Goal: Task Accomplishment & Management: Complete application form

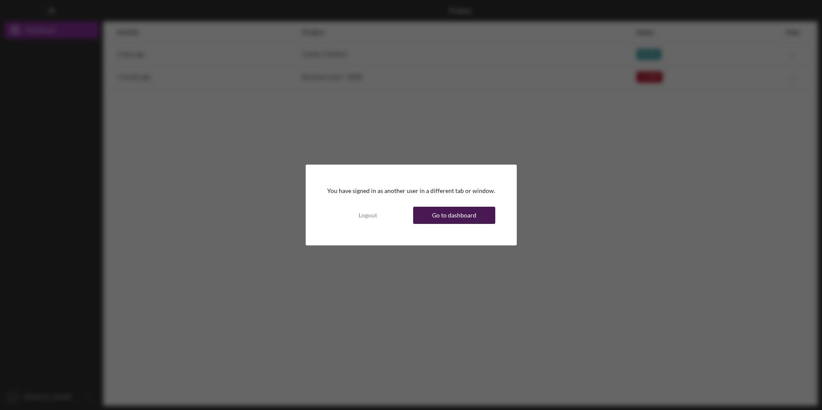
click at [475, 219] on button "Go to dashboard" at bounding box center [454, 215] width 82 height 17
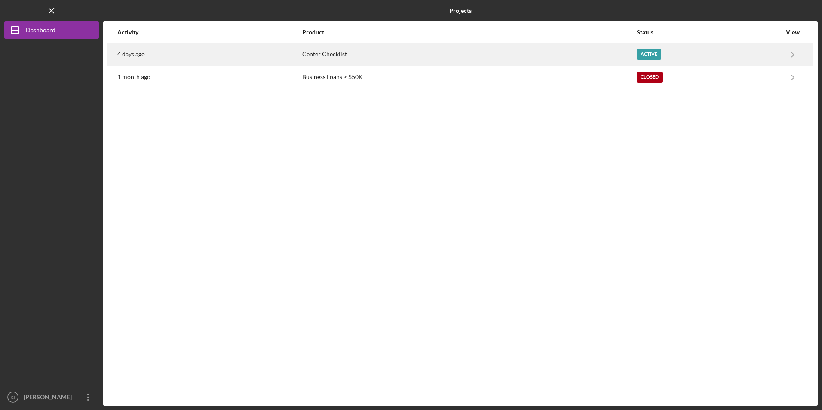
click at [268, 57] on div "4 days ago" at bounding box center [209, 54] width 184 height 21
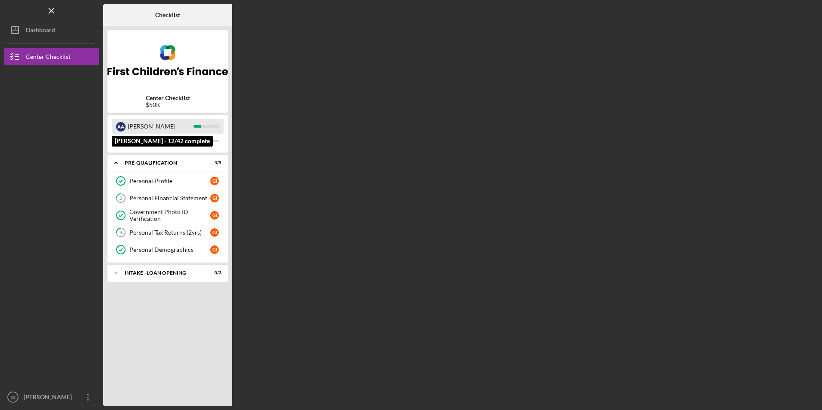
click at [202, 126] on div at bounding box center [206, 126] width 26 height 3
click at [189, 177] on link "Personal Profile Personal Profile G I" at bounding box center [168, 180] width 112 height 17
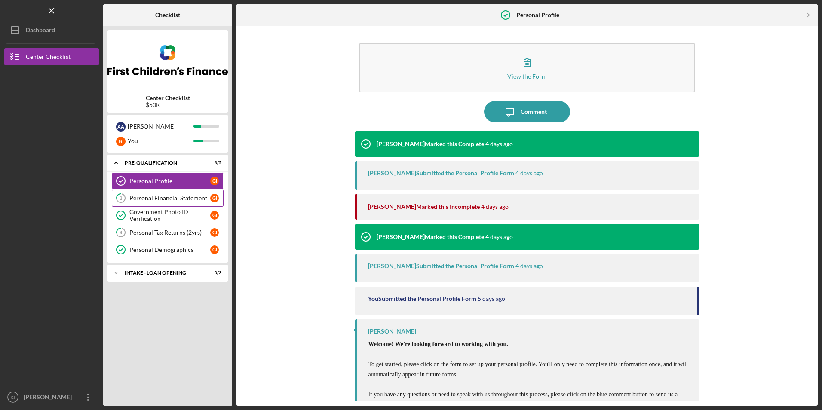
click at [184, 198] on div "Personal Financial Statement" at bounding box center [169, 198] width 81 height 7
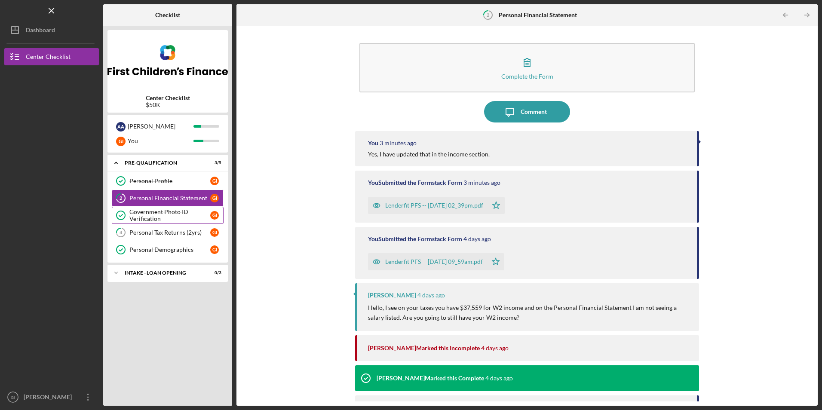
click at [176, 212] on div "Government Photo ID Verification" at bounding box center [169, 216] width 81 height 14
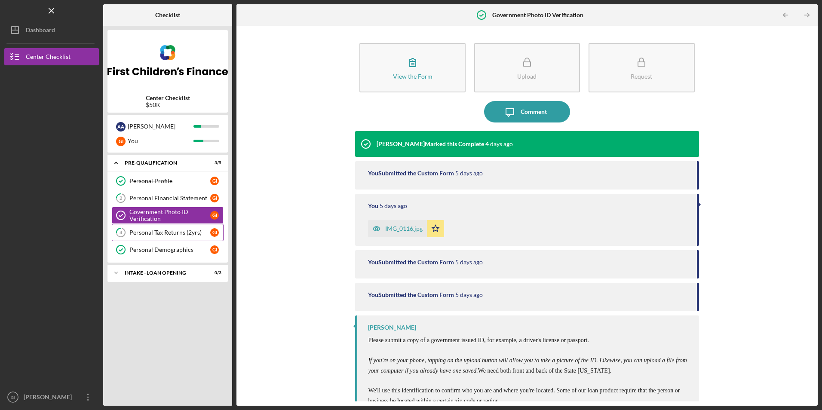
click at [177, 231] on div "Personal Tax Returns (2yrs)" at bounding box center [169, 232] width 81 height 7
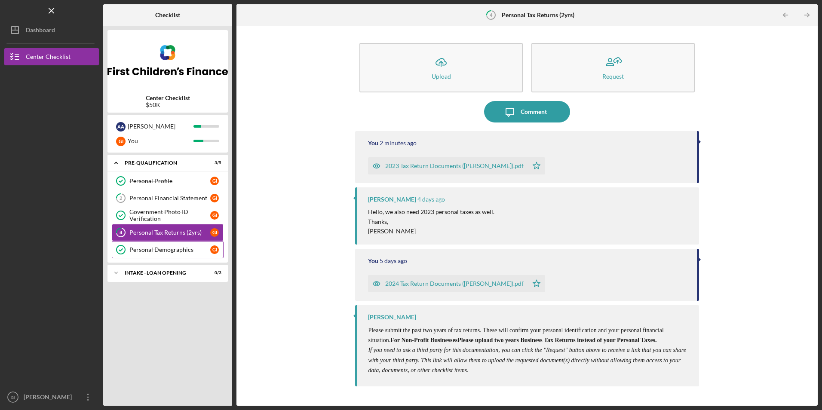
click at [169, 244] on link "Personal Demographics Personal Demographics G I" at bounding box center [168, 249] width 112 height 17
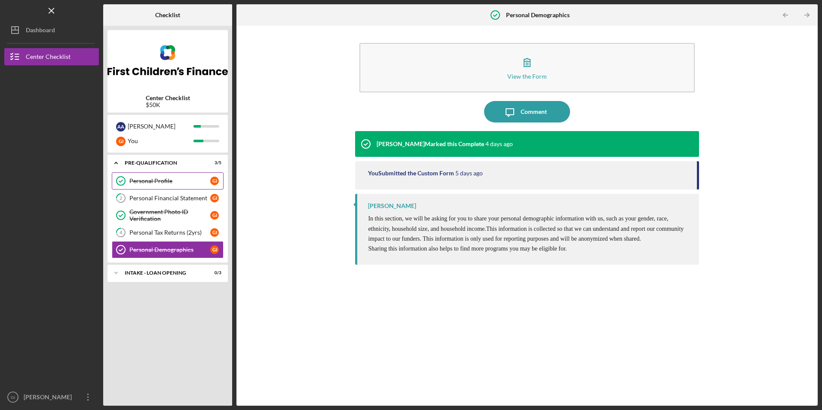
click at [166, 187] on link "Personal Profile Personal Profile G I" at bounding box center [168, 180] width 112 height 17
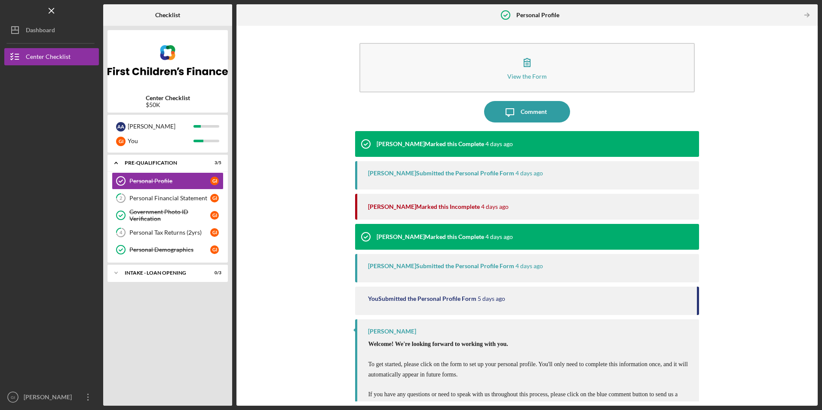
click at [151, 198] on div "Personal Financial Statement" at bounding box center [169, 198] width 81 height 7
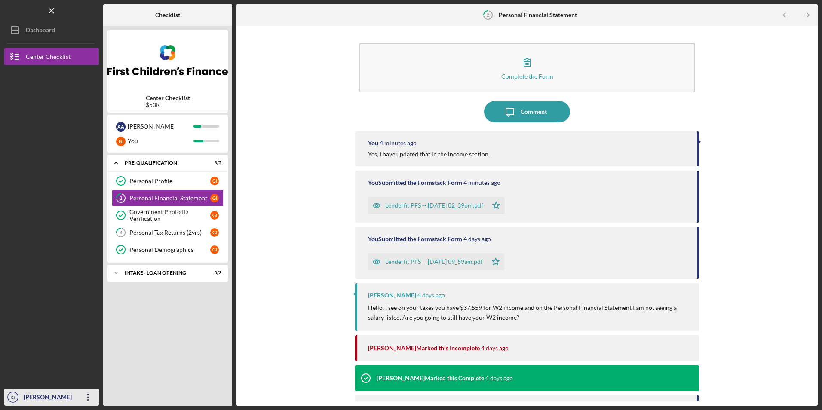
click at [88, 396] on icon "Icon/Overflow" at bounding box center [87, 397] width 21 height 21
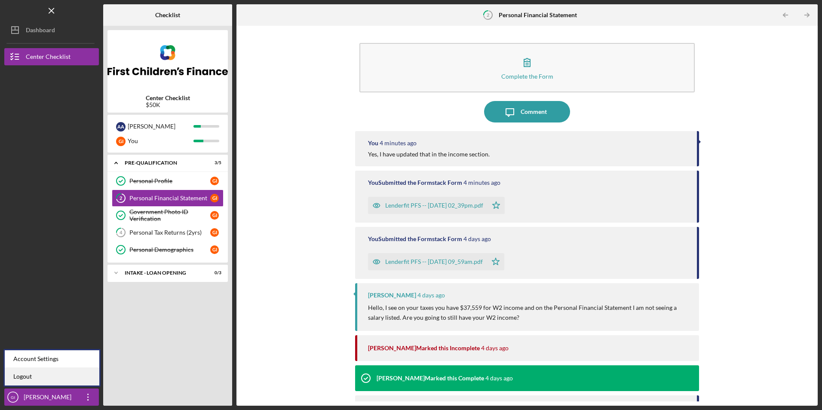
click at [78, 377] on link "Logout" at bounding box center [52, 377] width 95 height 18
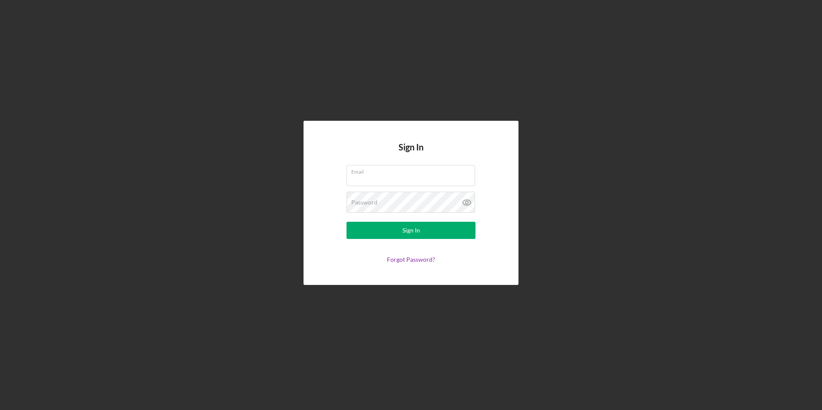
type input "[EMAIL_ADDRESS][DOMAIN_NAME]"
drag, startPoint x: 424, startPoint y: 178, endPoint x: 348, endPoint y: 183, distance: 76.7
click at [348, 183] on input "[EMAIL_ADDRESS][DOMAIN_NAME]" at bounding box center [411, 175] width 129 height 21
click at [395, 176] on input "gamilaidris14@c.com" at bounding box center [411, 175] width 129 height 21
type input "gamilaidris14@gmail.com"
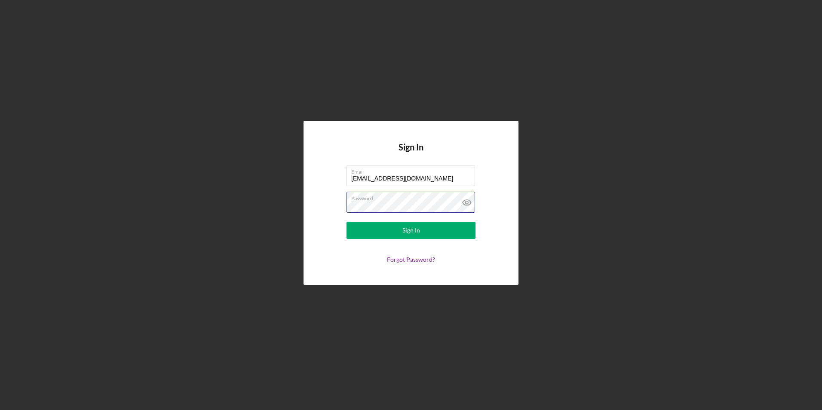
click at [336, 209] on form "Email gamilaidris14@gmail.com Password Sign In Forgot Password?" at bounding box center [411, 214] width 172 height 98
click at [347, 222] on button "Sign In" at bounding box center [411, 230] width 129 height 17
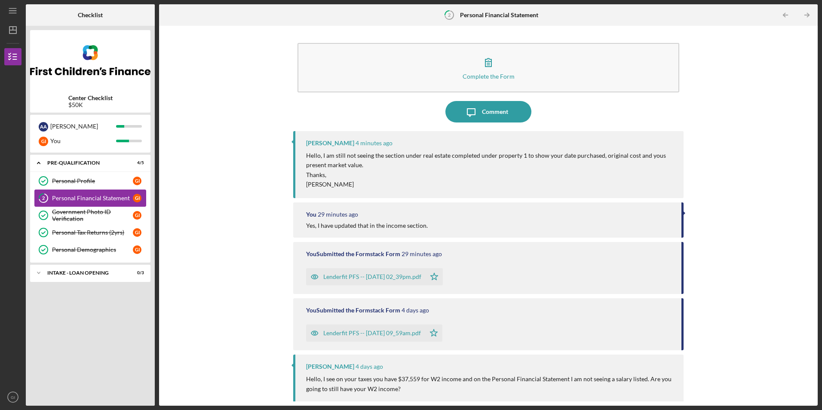
click at [108, 200] on div "Personal Financial Statement" at bounding box center [92, 198] width 81 height 7
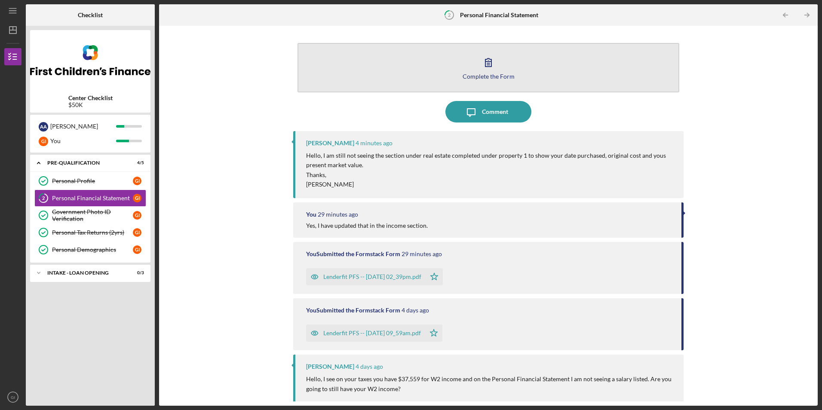
click at [539, 74] on button "Complete the Form Form" at bounding box center [488, 67] width 381 height 49
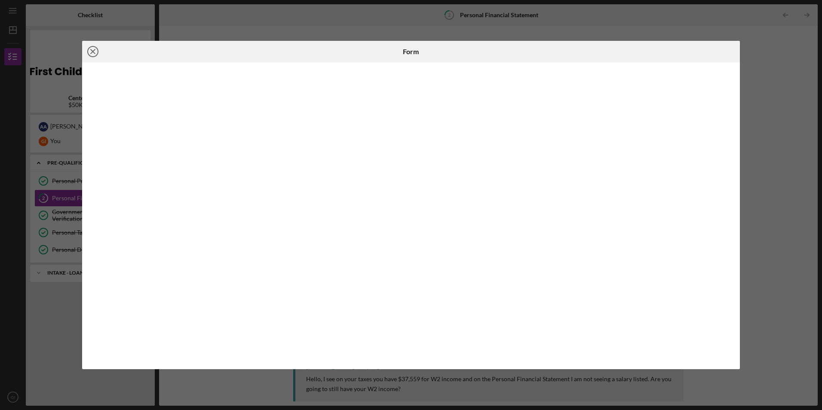
click at [97, 56] on icon "Icon/Close" at bounding box center [92, 51] width 21 height 21
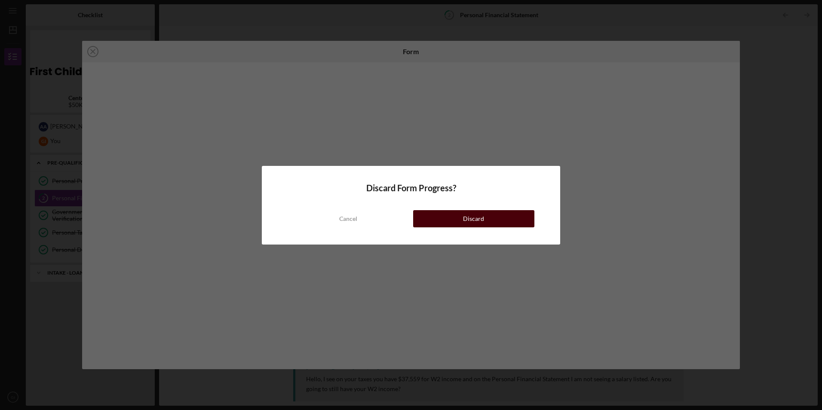
click at [457, 219] on button "Discard" at bounding box center [473, 218] width 121 height 17
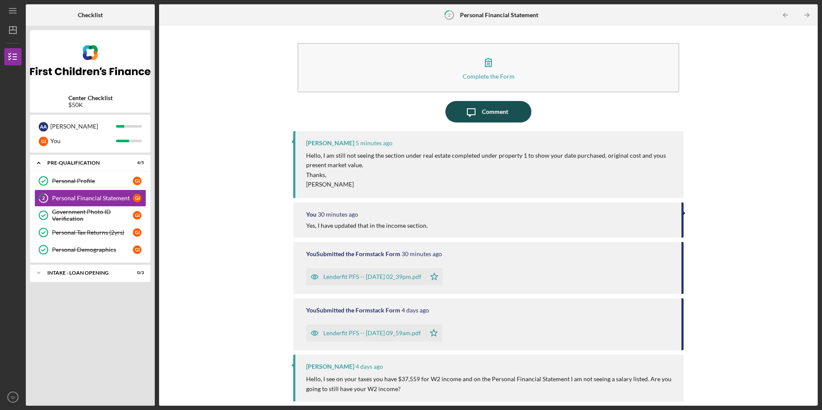
click at [497, 119] on div "Comment" at bounding box center [495, 111] width 26 height 21
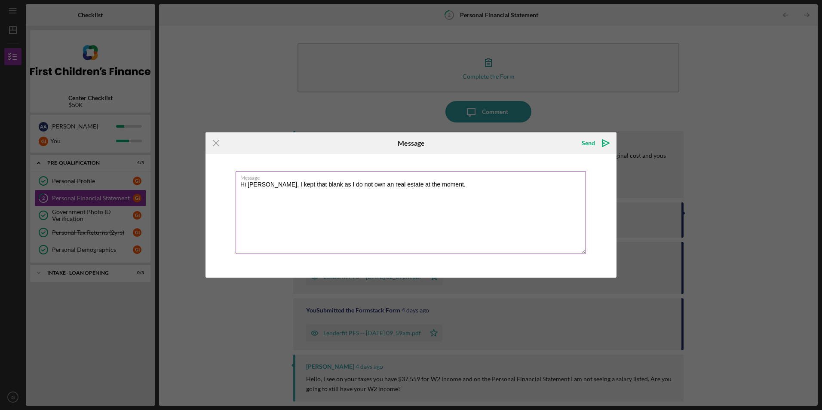
click at [481, 176] on label "Message" at bounding box center [413, 176] width 346 height 9
click at [481, 176] on textarea "Hi Haley, I kept that blank as I do not own an real estate at the moment." at bounding box center [411, 212] width 350 height 83
click at [361, 183] on textarea "Hi Haley, I kept that blank as I do not own an real estate at the moment." at bounding box center [411, 212] width 350 height 83
type textarea "Hi Haley, I kept that blank as I do not own any real estate at the moment."
click at [586, 143] on div "Send" at bounding box center [588, 143] width 13 height 17
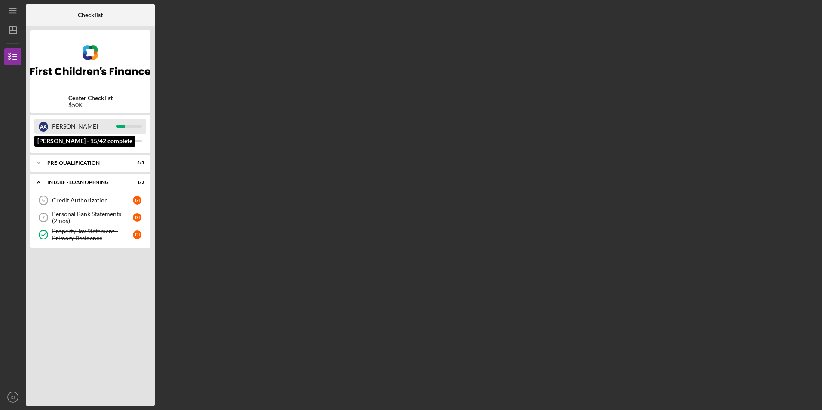
click at [94, 130] on div "[PERSON_NAME]" at bounding box center [83, 126] width 66 height 15
click at [54, 124] on div "[PERSON_NAME]" at bounding box center [83, 126] width 66 height 15
click at [77, 239] on div "Property Tax Statement - Primary Residence" at bounding box center [92, 235] width 81 height 14
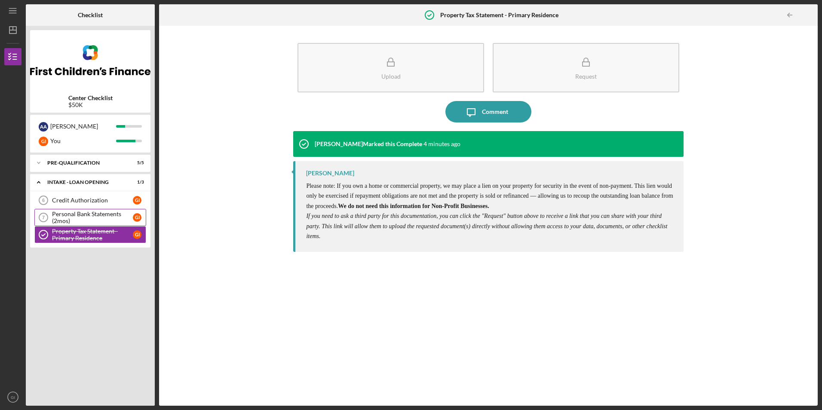
click at [84, 220] on div "Personal Bank Statements (2mos)" at bounding box center [92, 218] width 81 height 14
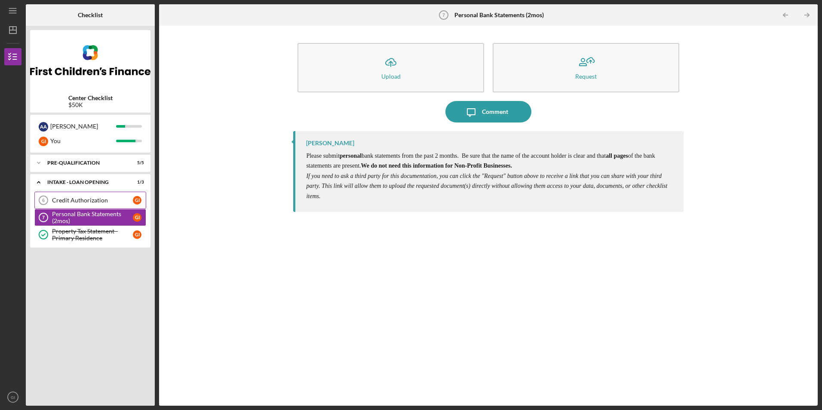
click at [92, 202] on div "Credit Authorization" at bounding box center [92, 200] width 81 height 7
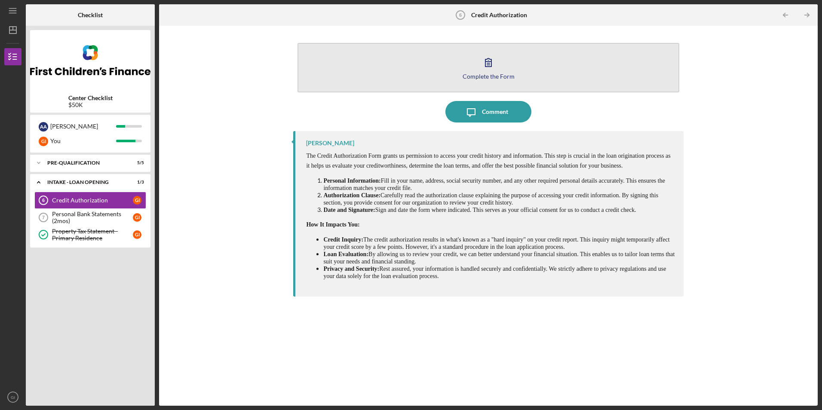
click at [480, 73] on div "Complete the Form" at bounding box center [489, 76] width 52 height 6
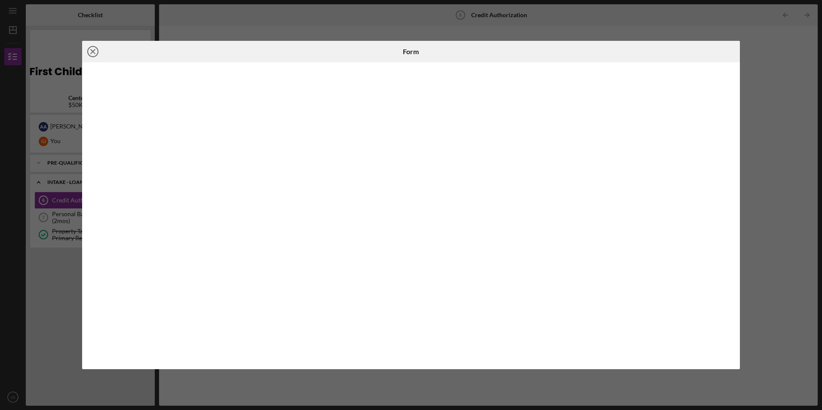
click at [90, 47] on circle at bounding box center [93, 51] width 10 height 10
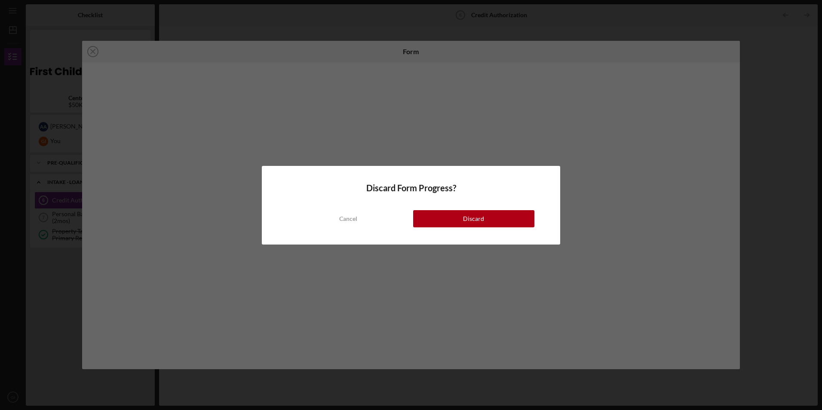
click at [562, 172] on div "Discard Form Progress? Cancel Discard" at bounding box center [411, 205] width 822 height 410
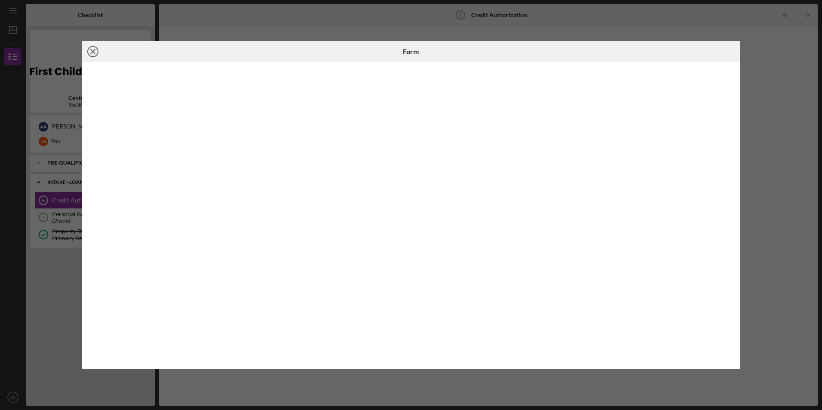
click at [95, 48] on icon "Icon/Close" at bounding box center [92, 51] width 21 height 21
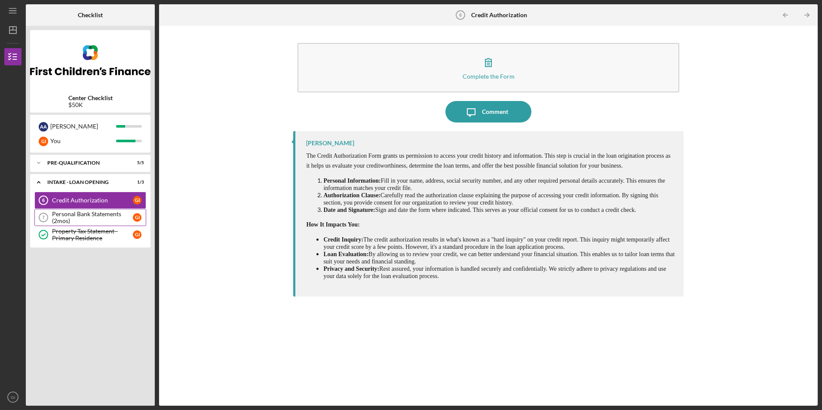
click at [51, 217] on icon "Personal Bank Statements (2mos) 7" at bounding box center [43, 217] width 21 height 21
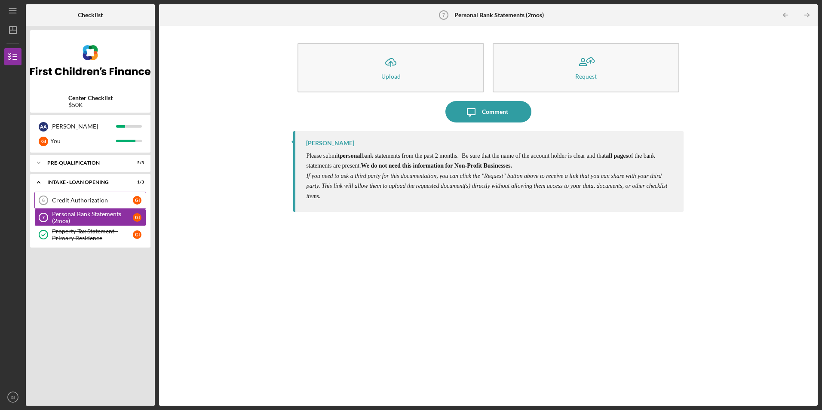
click at [98, 205] on link "Credit Authorization 6 Credit Authorization G I" at bounding box center [90, 200] width 112 height 17
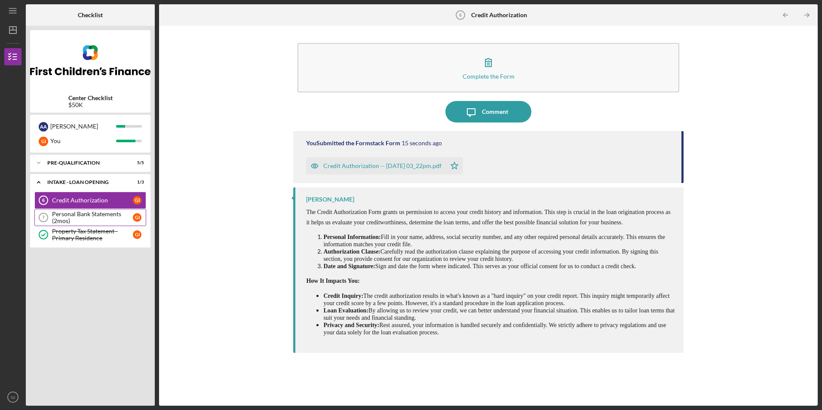
click at [103, 221] on div "Personal Bank Statements (2mos)" at bounding box center [92, 218] width 81 height 14
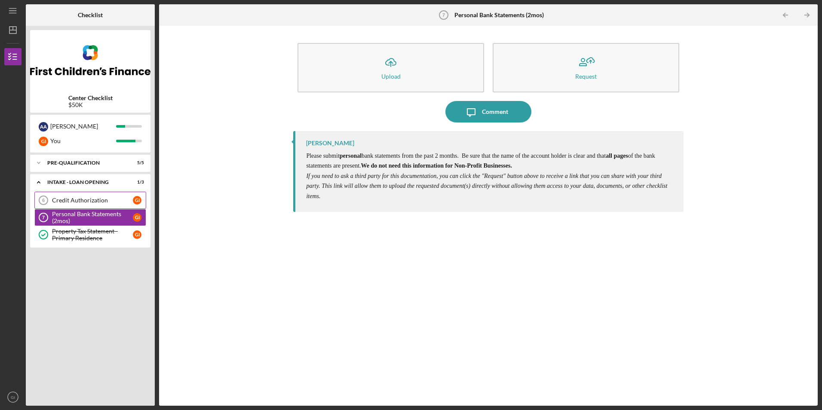
click at [88, 207] on link "Credit Authorization 6 Credit Authorization G I" at bounding box center [90, 200] width 112 height 17
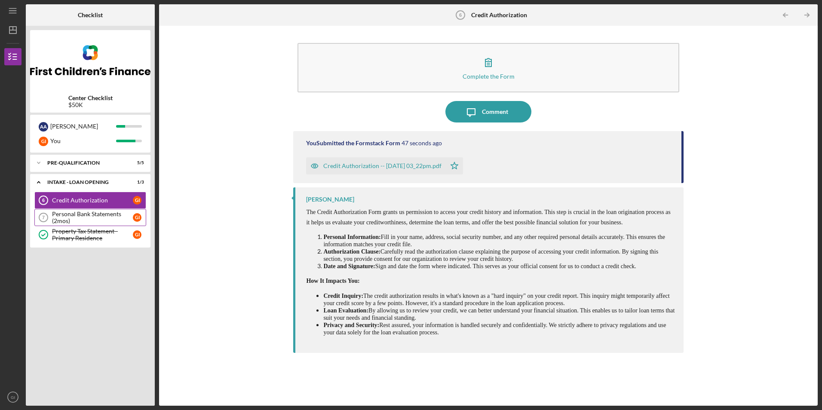
click at [92, 223] on div "Personal Bank Statements (2mos)" at bounding box center [92, 218] width 81 height 14
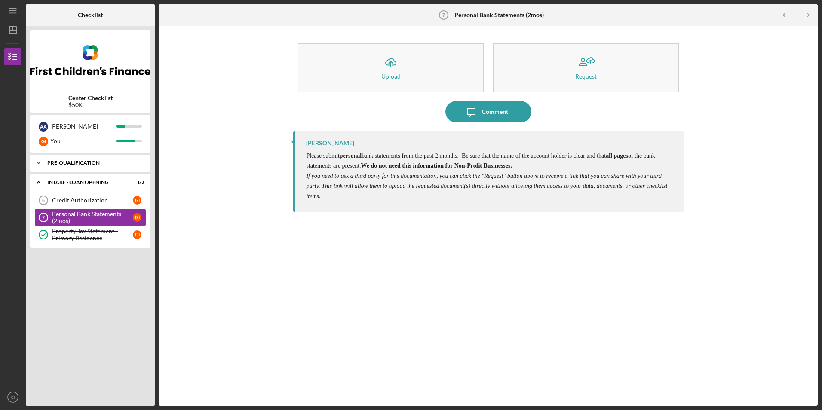
click at [94, 161] on div "Pre-Qualification" at bounding box center [93, 162] width 92 height 5
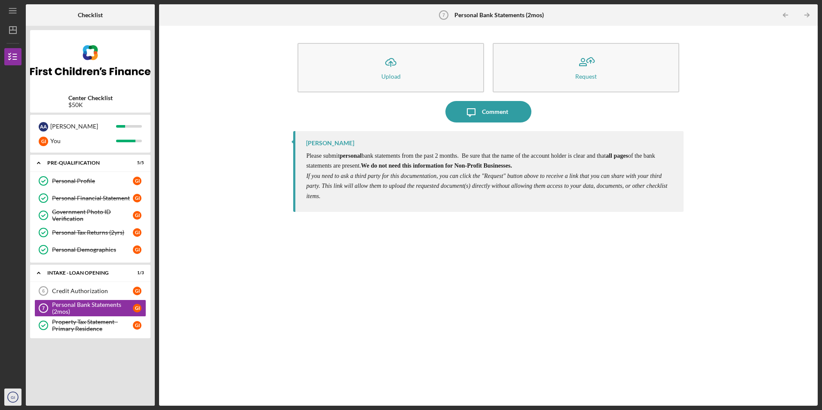
click at [5, 405] on icon "GI" at bounding box center [12, 397] width 17 height 21
click at [49, 378] on link "Logout" at bounding box center [52, 377] width 95 height 18
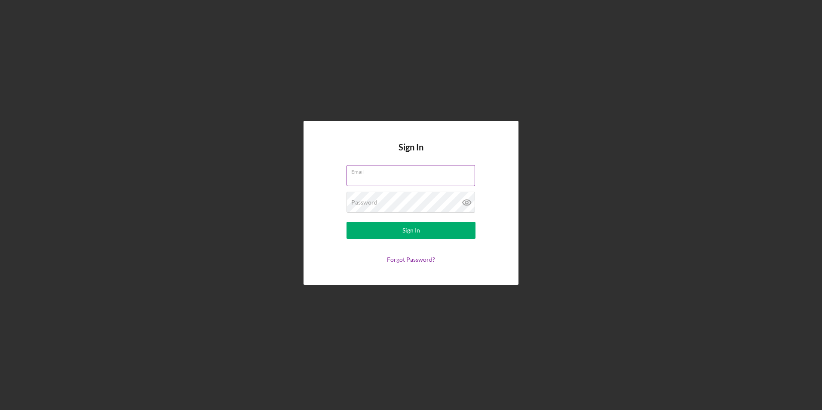
type input "[EMAIL_ADDRESS][DOMAIN_NAME]"
drag, startPoint x: 458, startPoint y: 178, endPoint x: 0, endPoint y: 243, distance: 462.0
click at [123, 209] on div "Sign In Email [EMAIL_ADDRESS][DOMAIN_NAME] Password Sign In Forgot Password?" at bounding box center [411, 203] width 814 height 406
click at [347, 222] on button "Sign In" at bounding box center [411, 230] width 129 height 17
